Goal: Task Accomplishment & Management: Complete application form

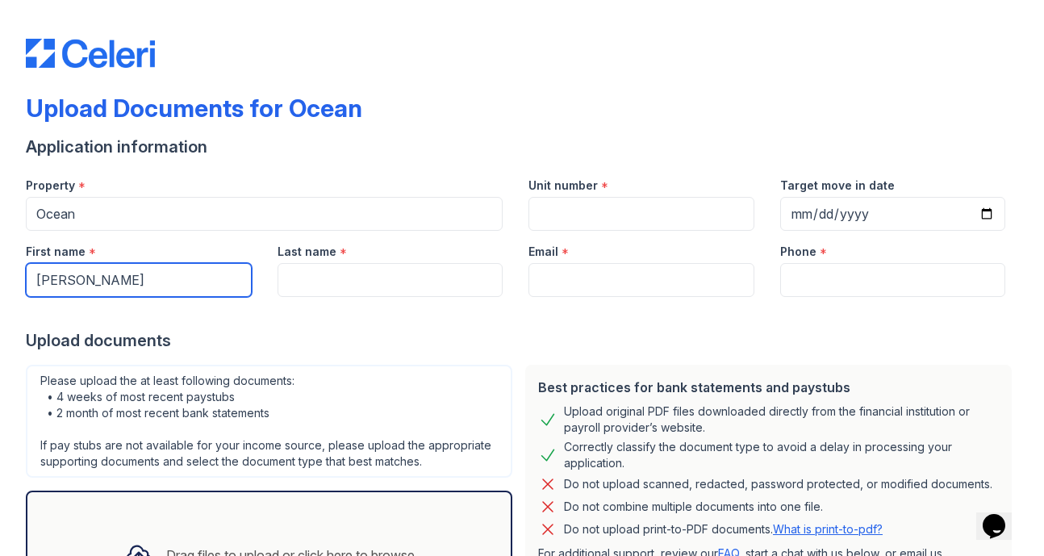
type input "[PERSON_NAME]"
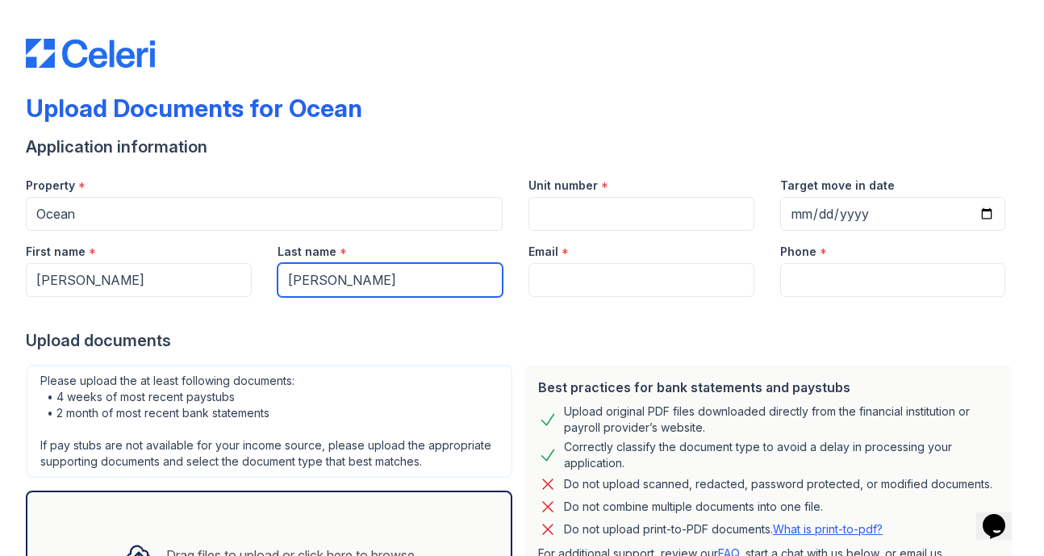
type input "[PERSON_NAME]"
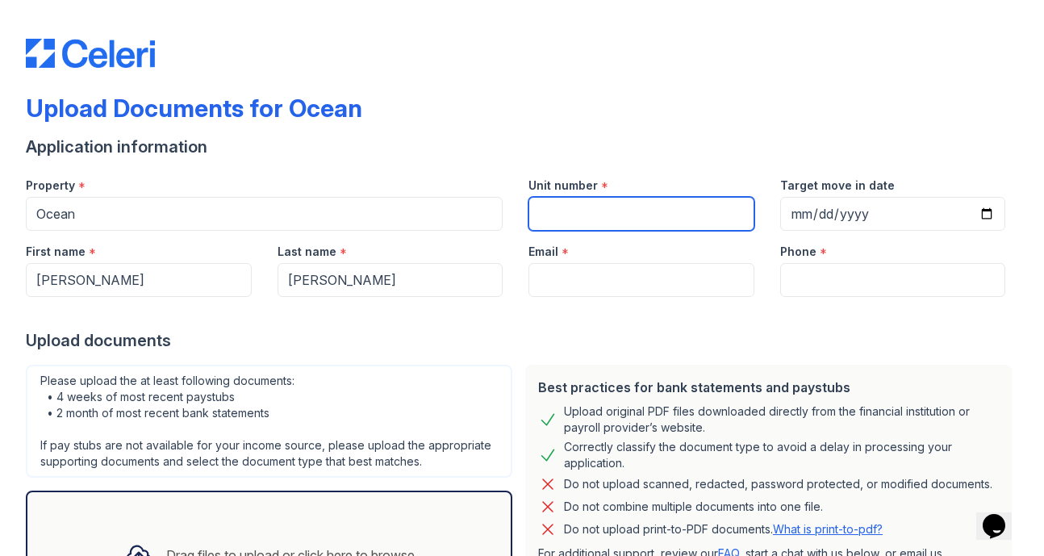
click at [623, 212] on input "Unit number" at bounding box center [641, 214] width 226 height 34
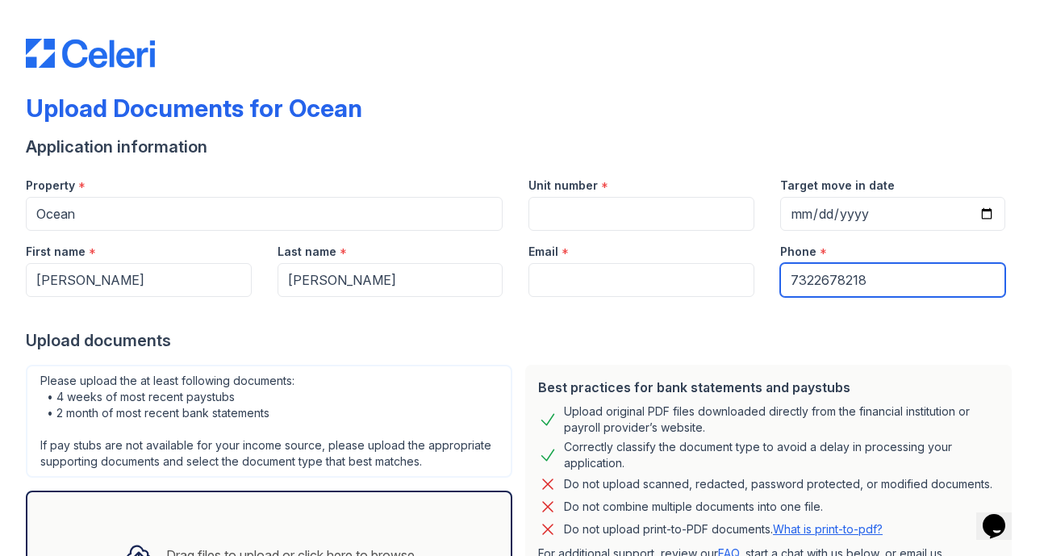
type input "7322678218"
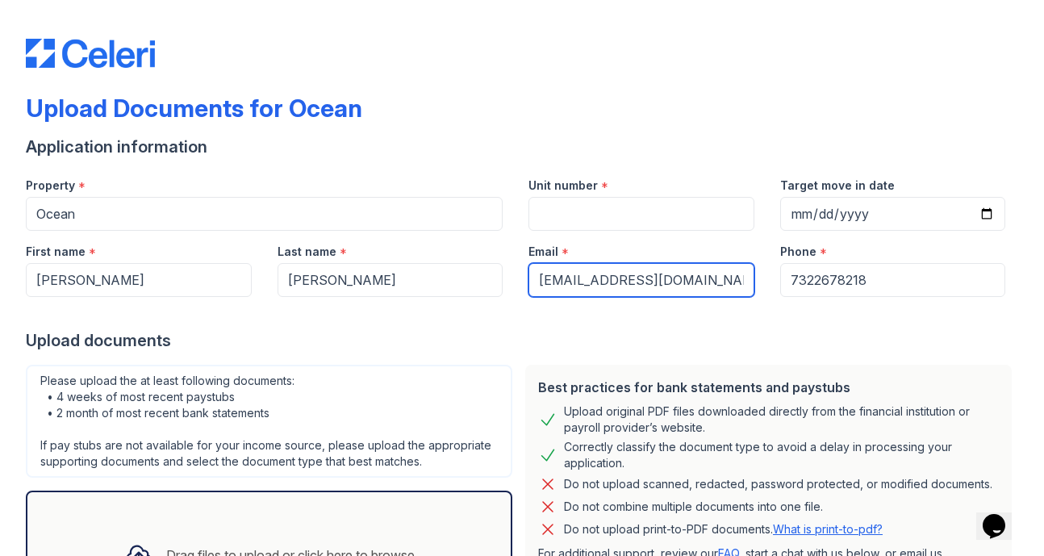
type input "[EMAIL_ADDRESS][DOMAIN_NAME]"
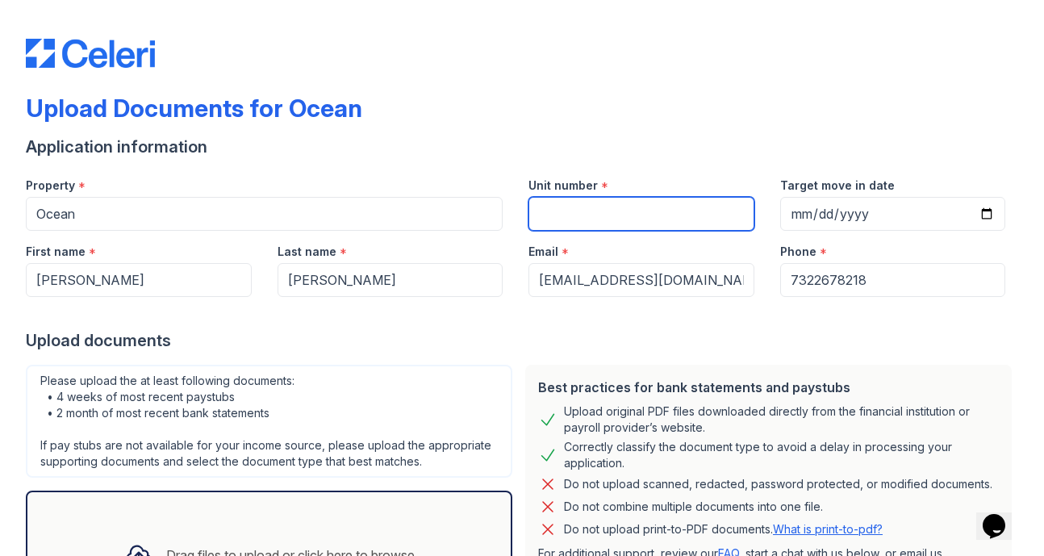
click at [554, 209] on input "Unit number" at bounding box center [641, 214] width 226 height 34
type input "2916"
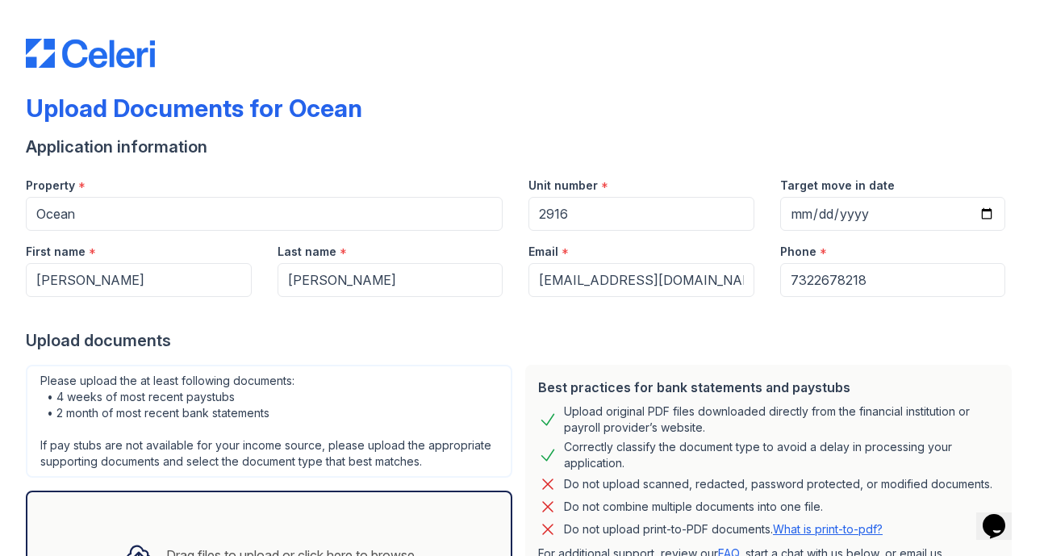
click at [490, 348] on div "Upload documents" at bounding box center [522, 340] width 992 height 23
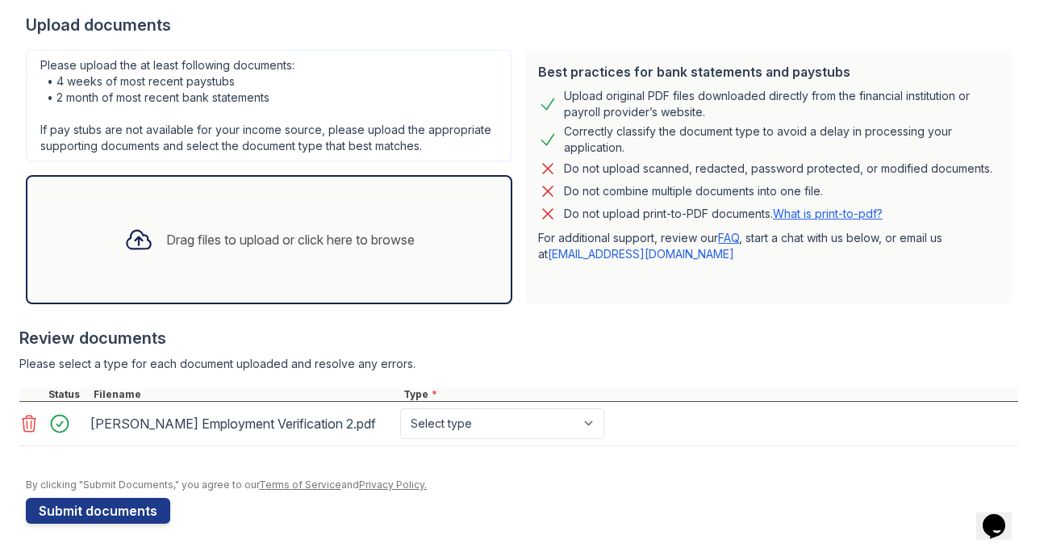
scroll to position [315, 0]
select select "other"
click at [95, 514] on button "Submit documents" at bounding box center [98, 511] width 144 height 26
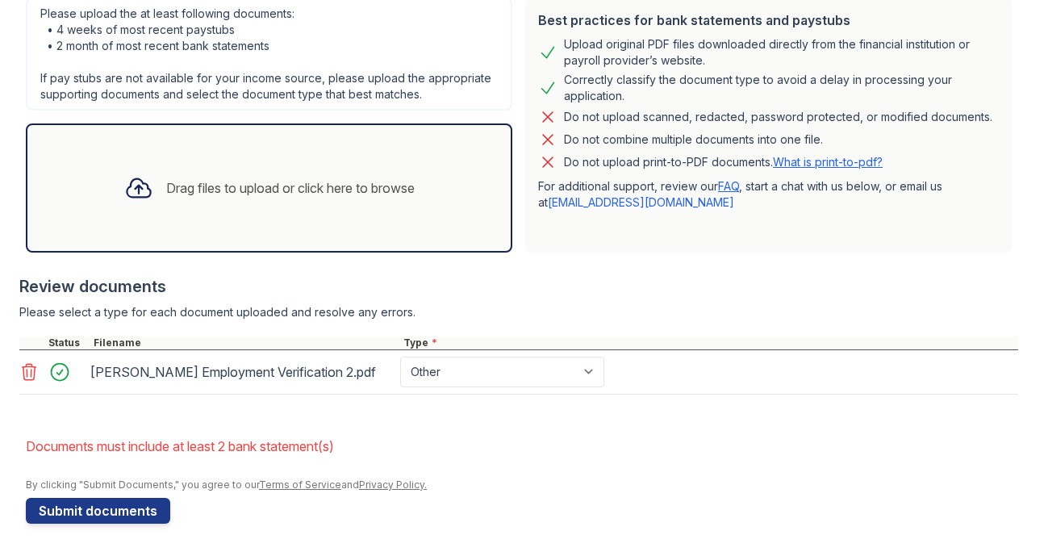
scroll to position [412, 0]
click at [532, 286] on div "Review documents" at bounding box center [518, 286] width 999 height 23
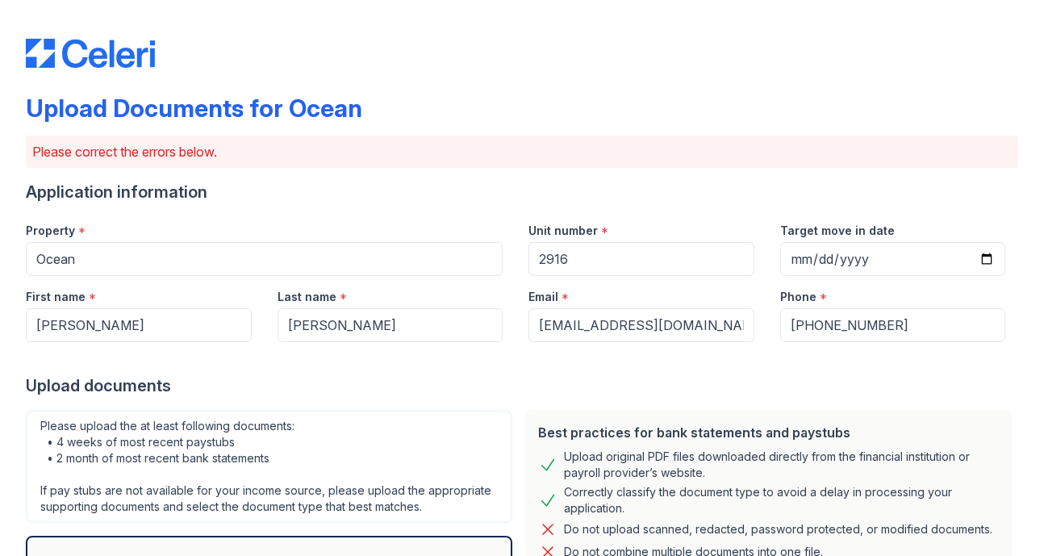
scroll to position [0, 0]
click at [523, 331] on div "Email * [EMAIL_ADDRESS][DOMAIN_NAME]" at bounding box center [641, 309] width 252 height 66
